Goal: Information Seeking & Learning: Learn about a topic

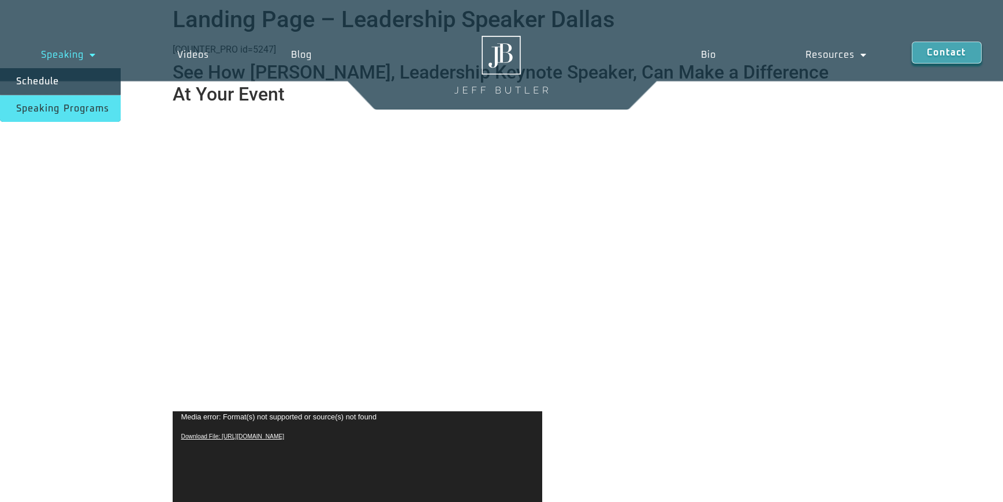
click at [69, 106] on link "Speaking Programs" at bounding box center [60, 108] width 121 height 27
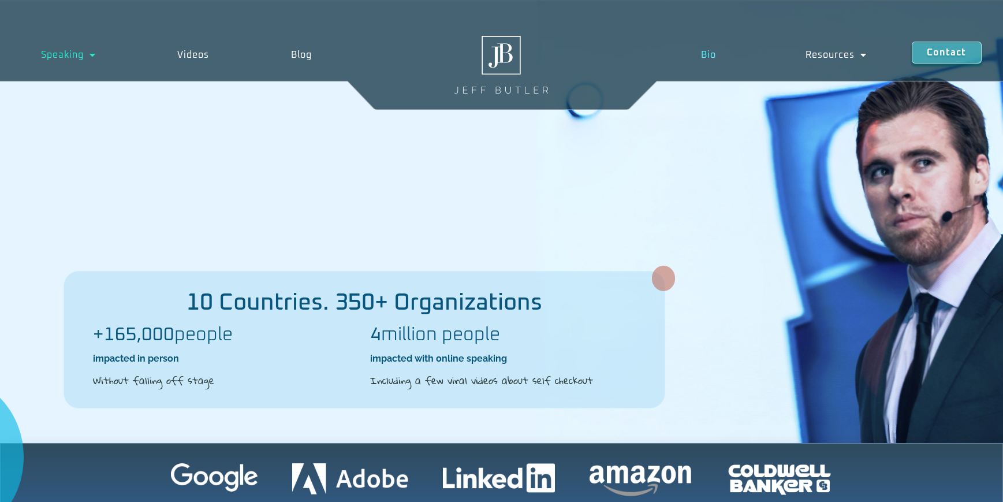
click at [708, 53] on link "Bio" at bounding box center [708, 55] width 105 height 27
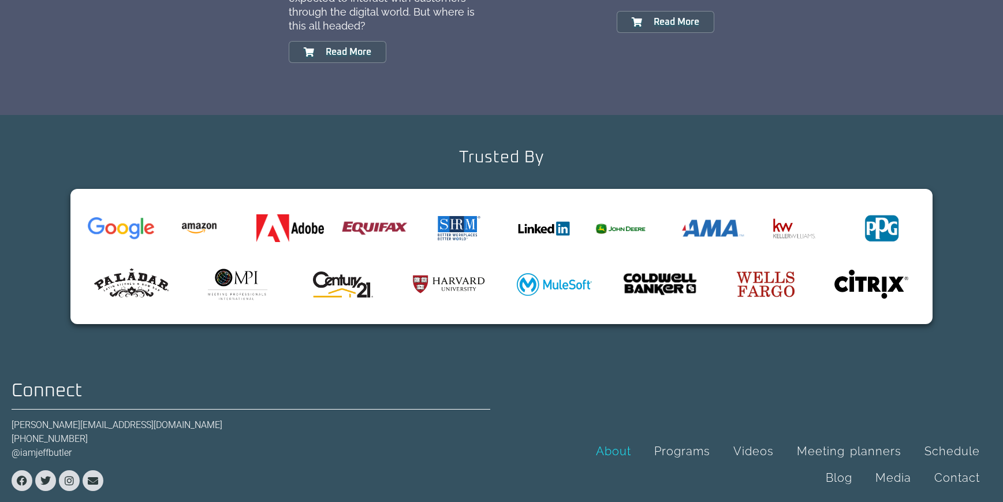
scroll to position [1353, 0]
